Goal: Task Accomplishment & Management: Complete application form

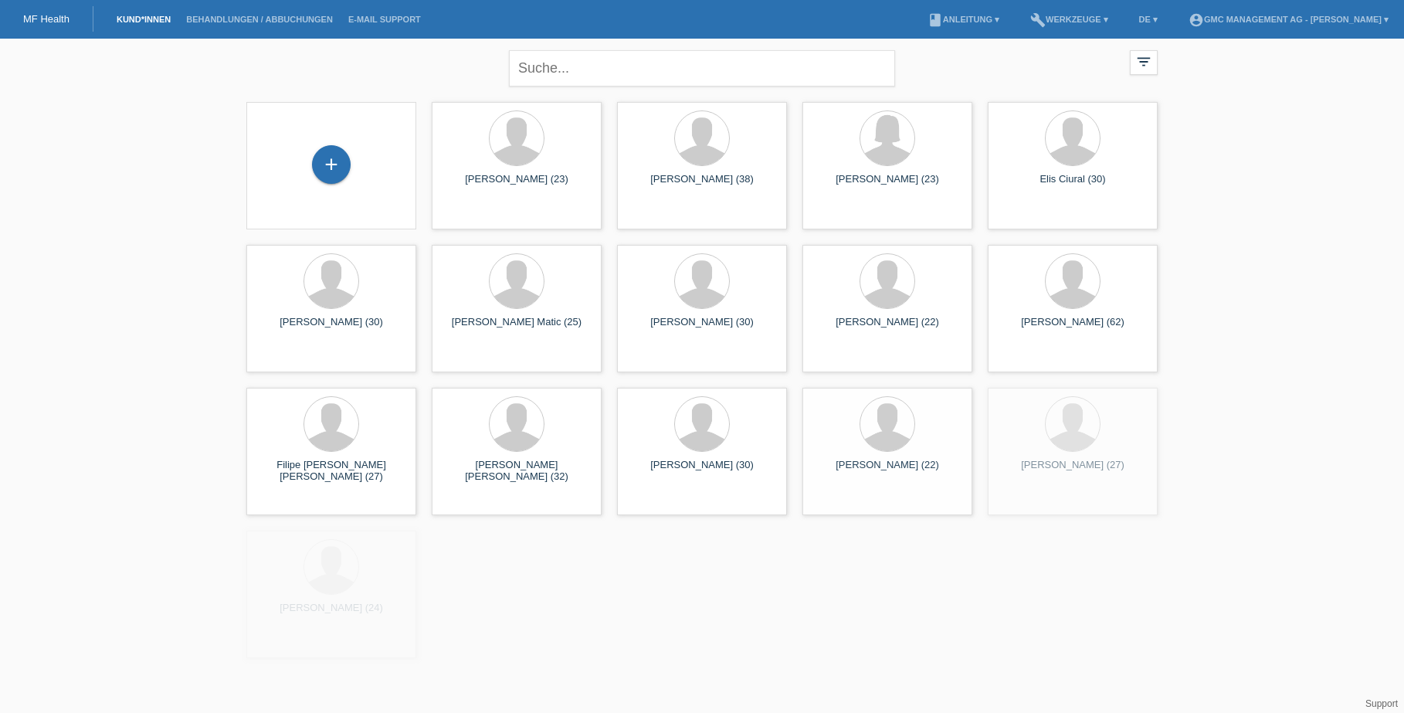
click at [331, 107] on div "+" at bounding box center [331, 165] width 170 height 127
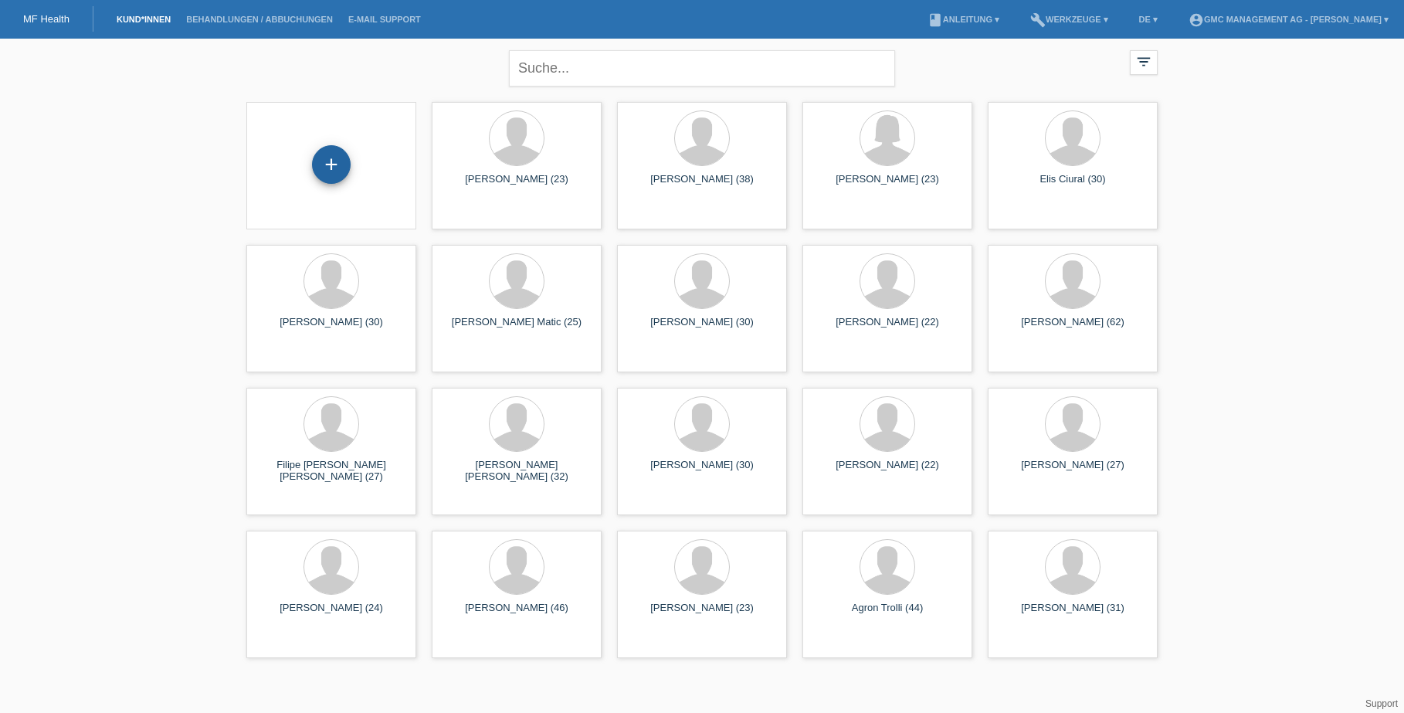
click at [331, 158] on div "+" at bounding box center [331, 164] width 39 height 39
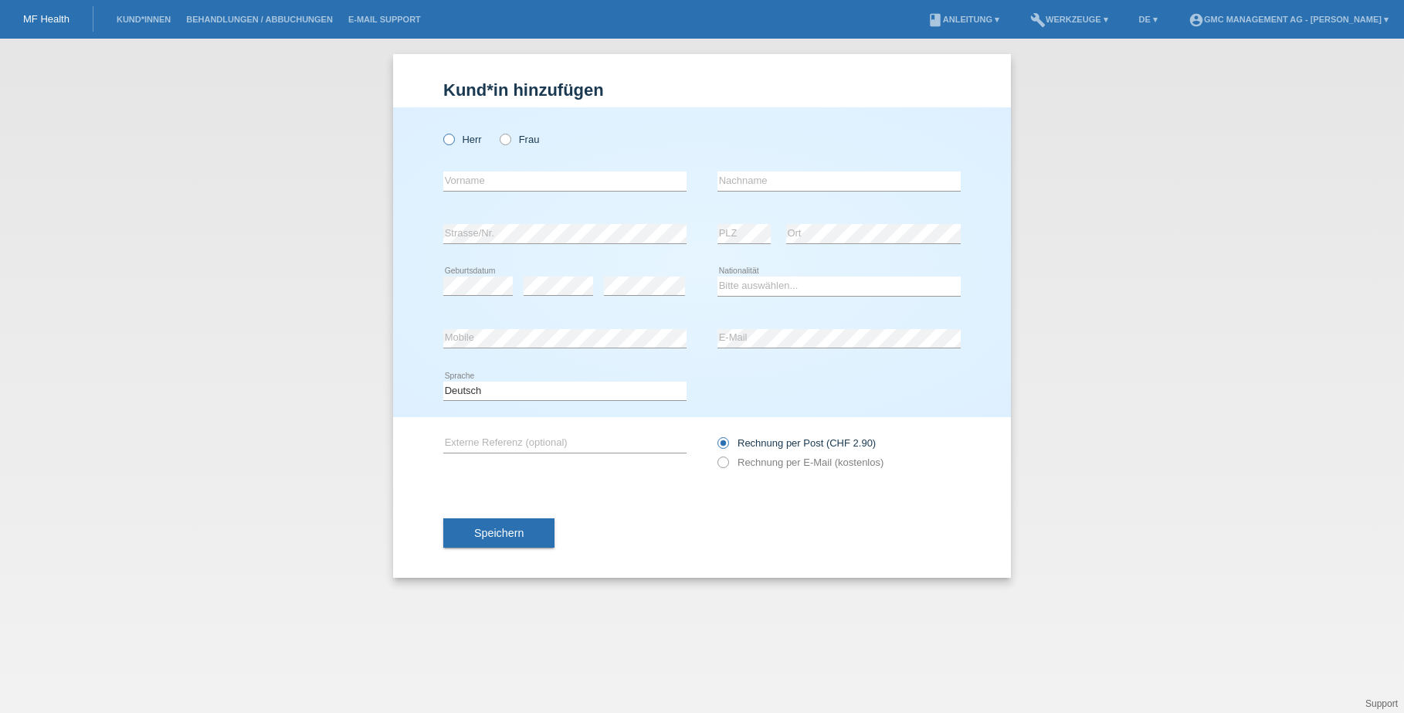
drag, startPoint x: 453, startPoint y: 143, endPoint x: 443, endPoint y: 143, distance: 10.0
click at [441, 131] on icon at bounding box center [441, 131] width 0 height 0
click at [452, 143] on input "Herr" at bounding box center [448, 139] width 10 height 10
radio input "true"
drag, startPoint x: 519, startPoint y: 178, endPoint x: 486, endPoint y: 161, distance: 37.3
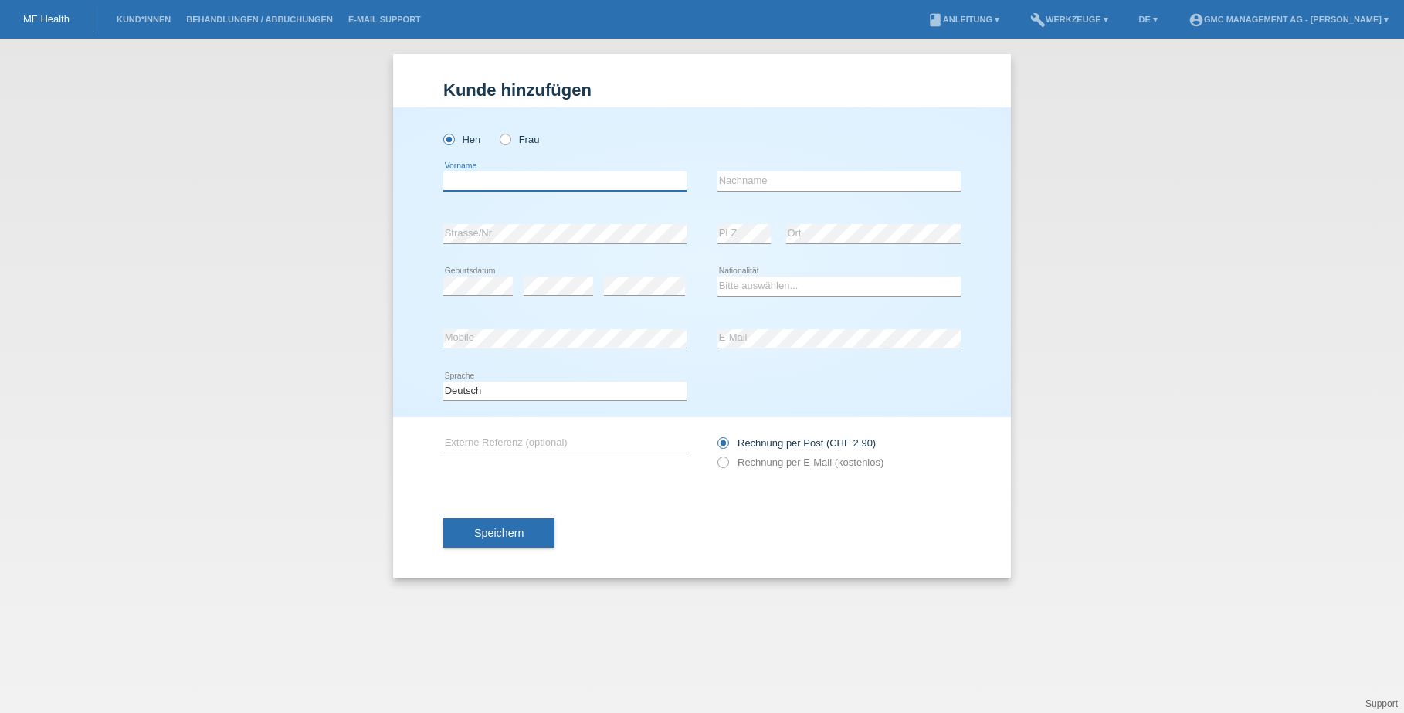
click at [519, 178] on input "text" at bounding box center [564, 180] width 243 height 19
paste input "Olivier"
type input "Olivier"
click at [740, 171] on input "text" at bounding box center [838, 180] width 243 height 19
paste input "Simonyi"
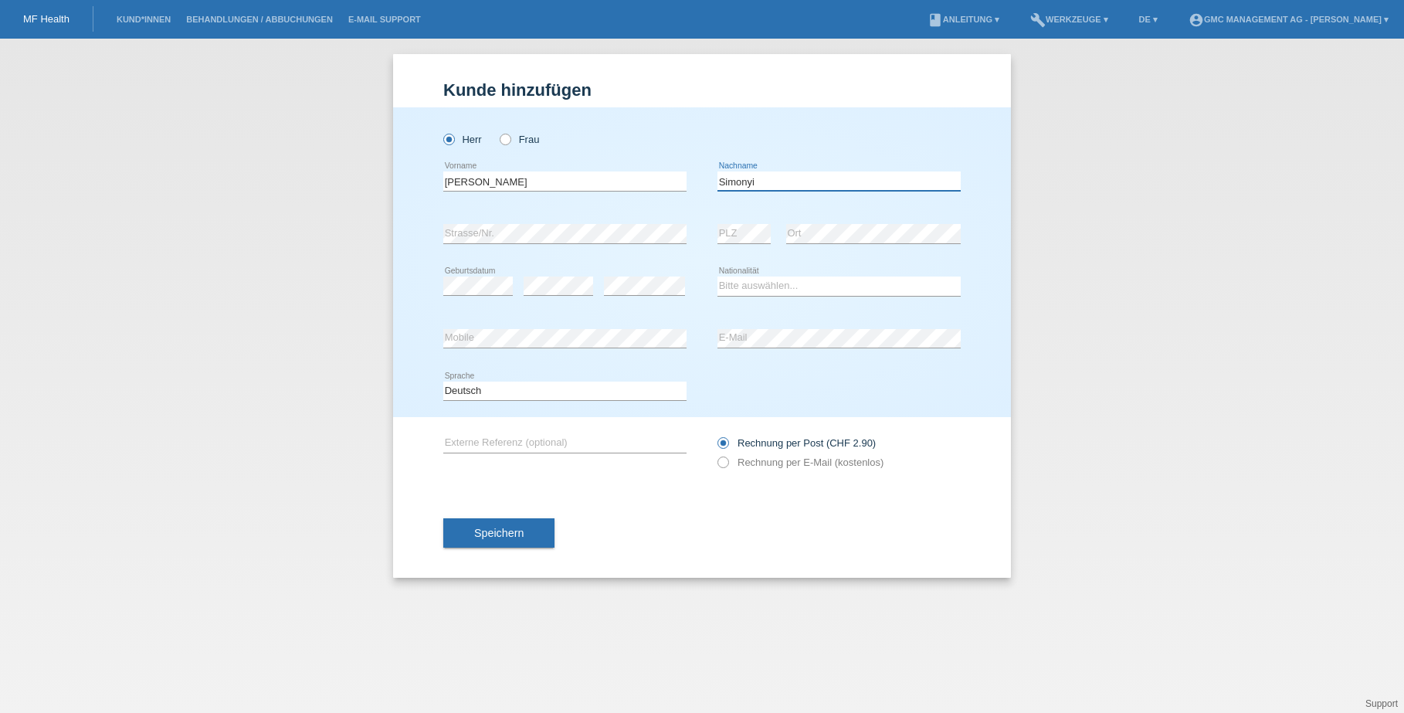
type input "Simonyi"
click at [745, 242] on div "error PLZ" at bounding box center [743, 234] width 53 height 20
drag, startPoint x: 744, startPoint y: 243, endPoint x: 450, endPoint y: 270, distance: 294.7
click at [557, 295] on icon at bounding box center [559, 295] width 70 height 1
click at [767, 287] on select "Bitte auswählen... Schweiz Deutschland Liechtenstein Österreich ------------ Af…" at bounding box center [838, 285] width 243 height 19
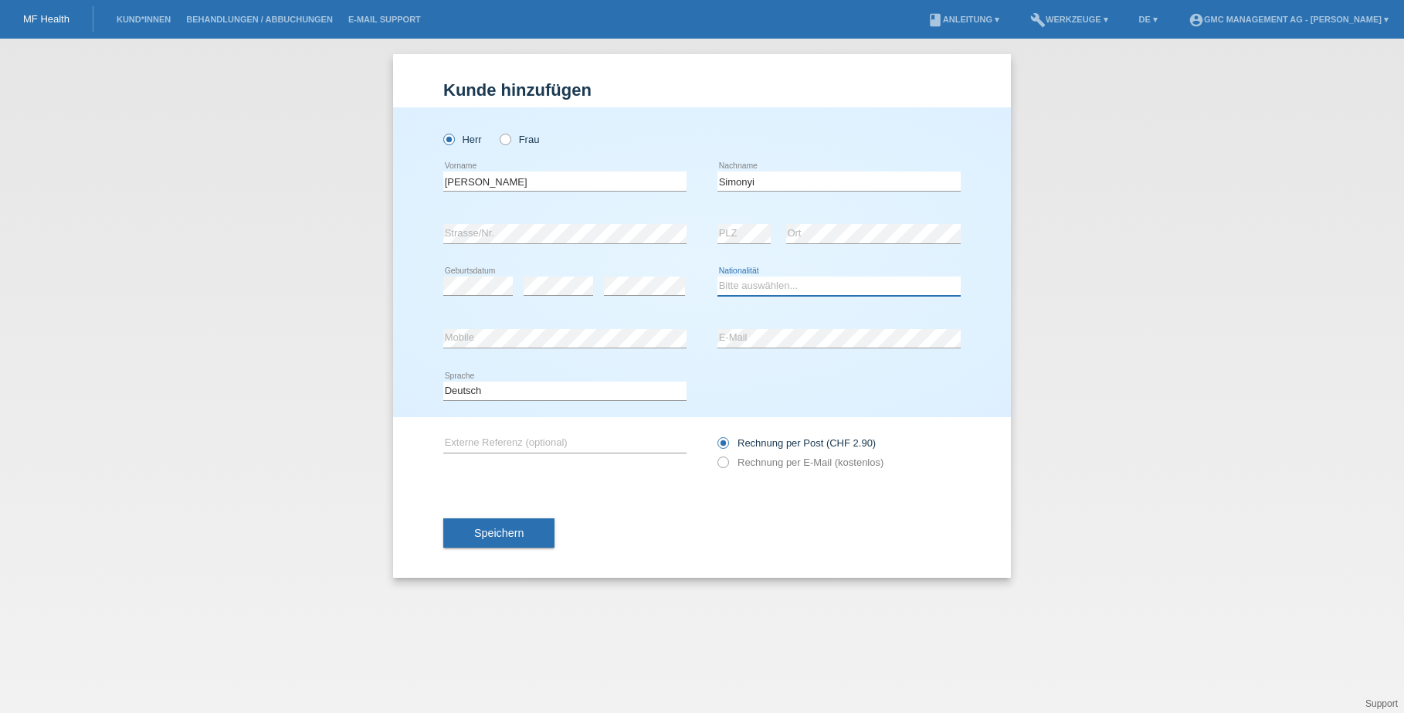
click at [812, 287] on select "Bitte auswählen... Schweiz Deutschland Liechtenstein Österreich ------------ Af…" at bounding box center [838, 285] width 243 height 19
select select "CH"
click at [782, 463] on label "Rechnung per E-Mail (kostenlos)" at bounding box center [800, 462] width 166 height 12
click at [727, 463] on input "Rechnung per E-Mail (kostenlos)" at bounding box center [722, 465] width 10 height 19
radio input "true"
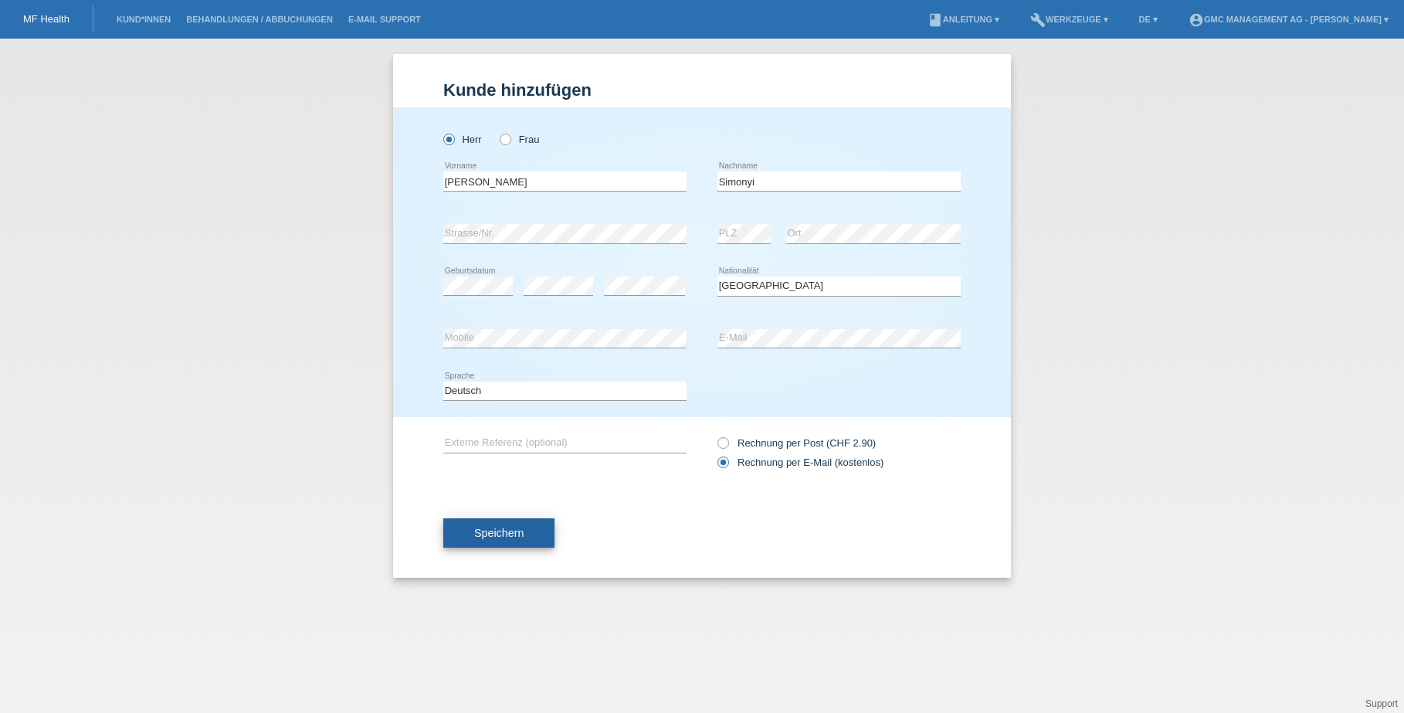
click at [514, 540] on button "Speichern" at bounding box center [498, 532] width 111 height 29
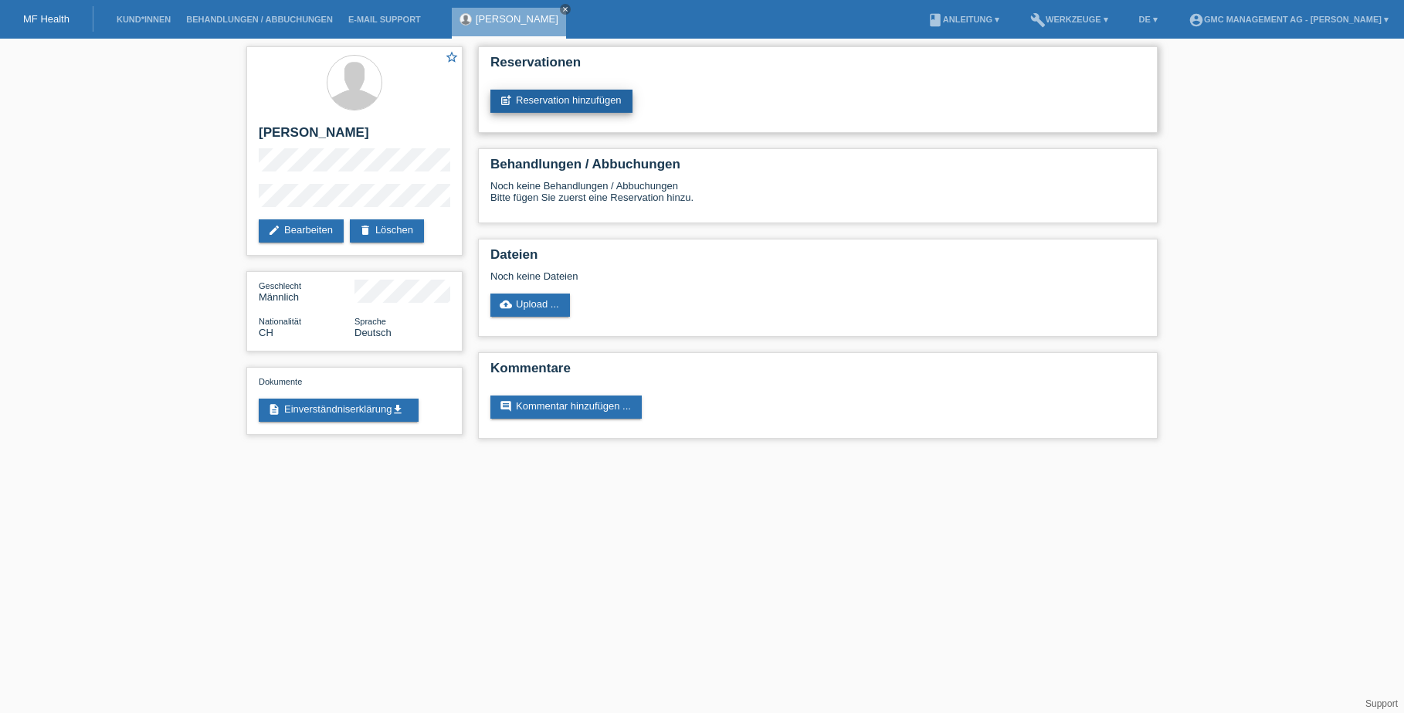
click at [515, 107] on link "post_add Reservation hinzufügen" at bounding box center [561, 101] width 142 height 23
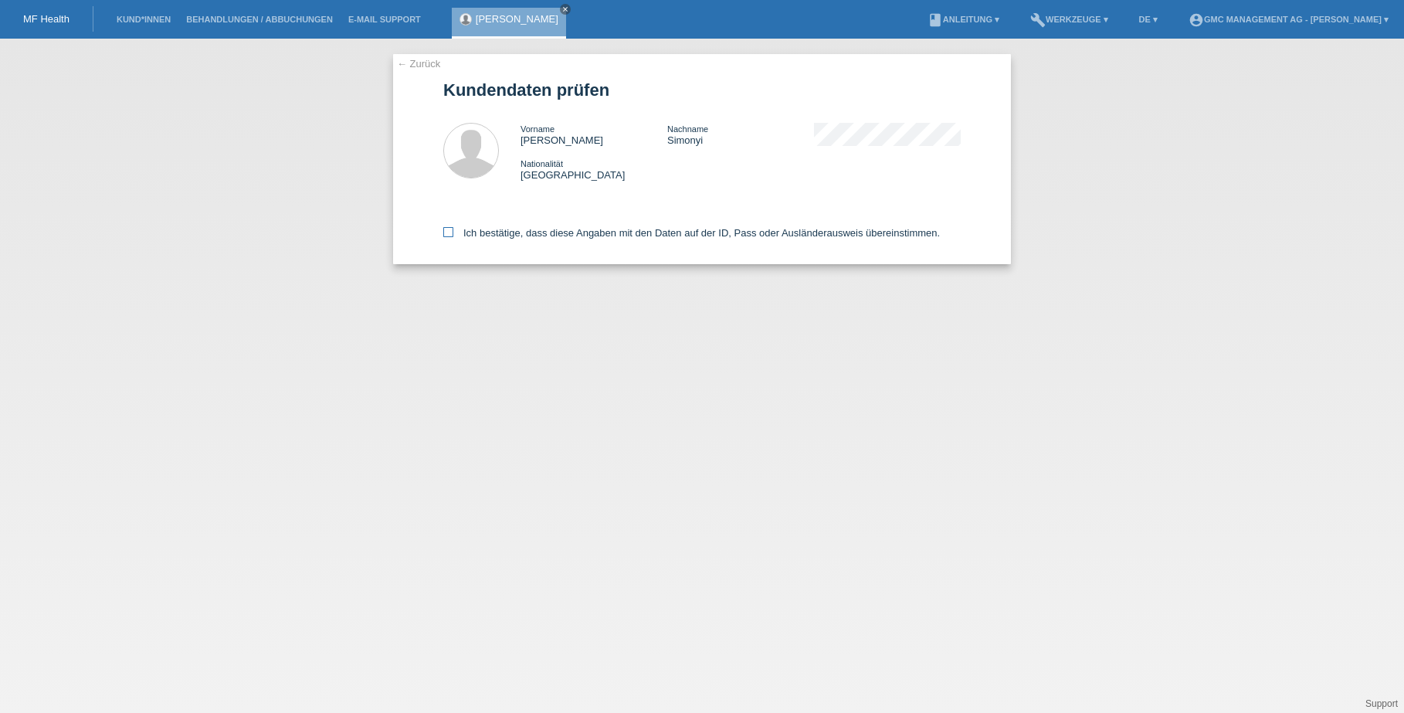
click at [453, 230] on label "Ich bestätige, dass diese Angaben mit den Daten auf der ID, Pass oder Ausländer…" at bounding box center [691, 233] width 497 height 12
click at [453, 230] on input "Ich bestätige, dass diese Angaben mit den Daten auf der ID, Pass oder Ausländer…" at bounding box center [448, 232] width 10 height 10
checkbox input "true"
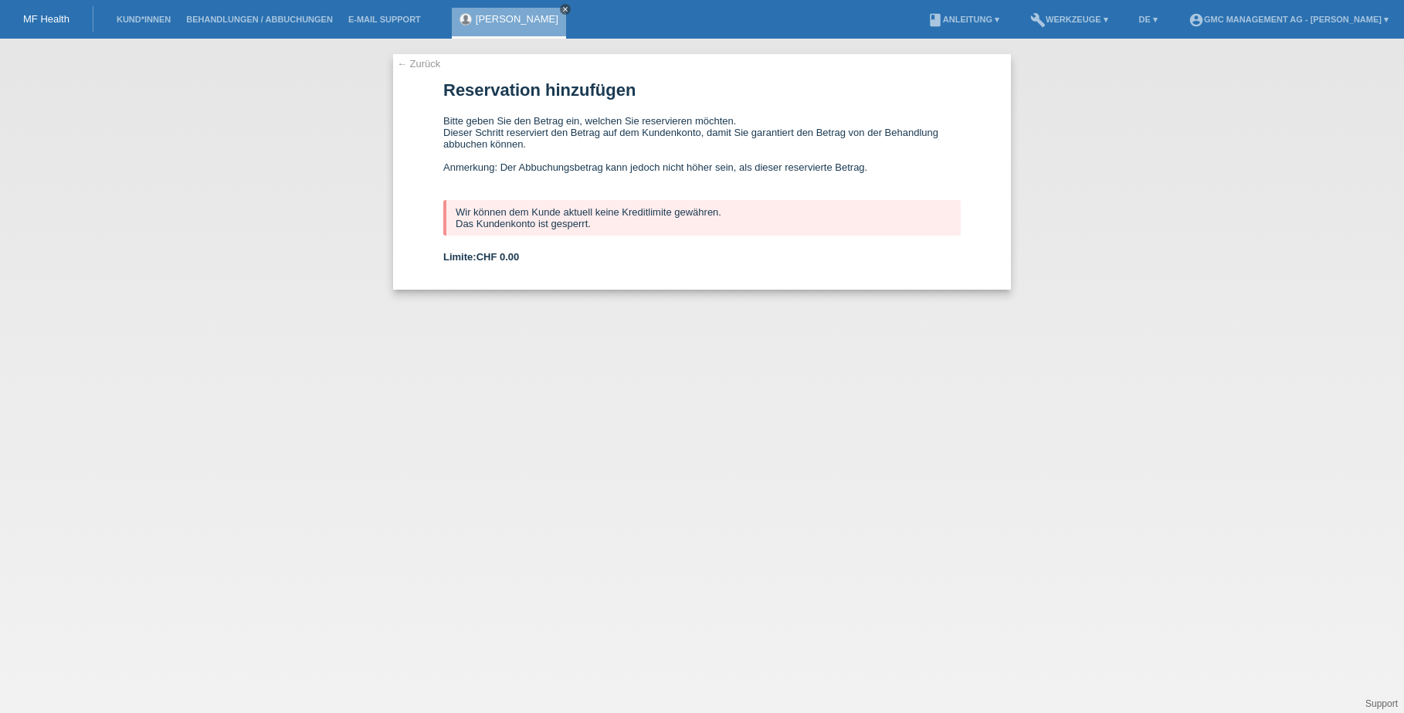
click at [561, 9] on icon "close" at bounding box center [565, 9] width 8 height 8
click at [152, 21] on link "Kund*innen" at bounding box center [144, 19] width 70 height 9
